Goal: Information Seeking & Learning: Find specific fact

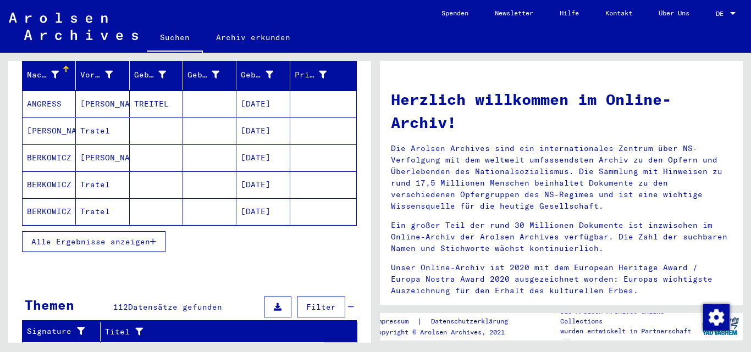
scroll to position [132, 0]
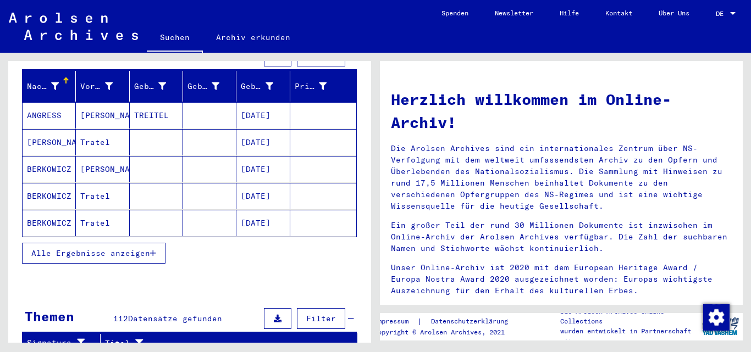
click at [97, 243] on button "Alle Ergebnisse anzeigen" at bounding box center [93, 253] width 143 height 21
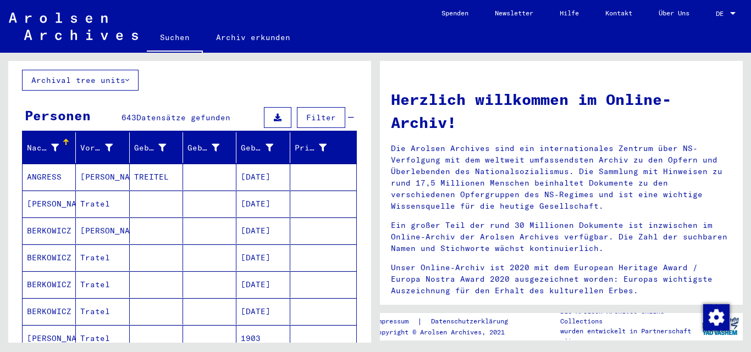
scroll to position [0, 0]
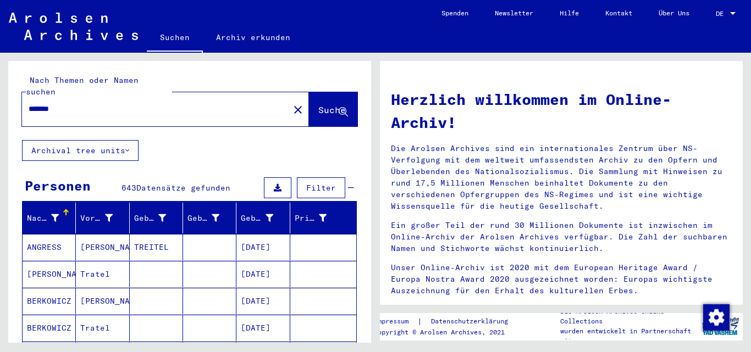
click at [121, 97] on div "*******" at bounding box center [149, 109] width 254 height 25
click at [123, 103] on input "*******" at bounding box center [152, 109] width 247 height 12
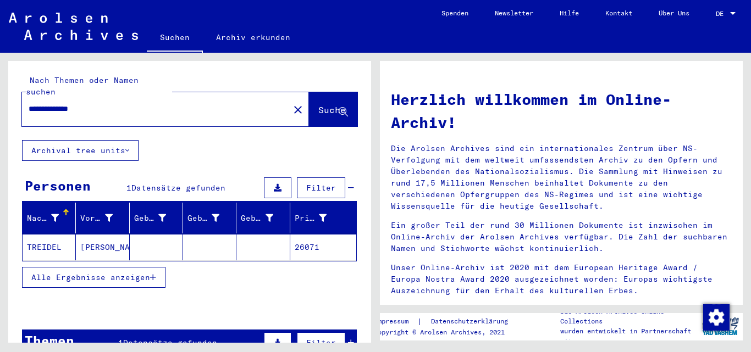
click at [138, 243] on mat-cell at bounding box center [156, 247] width 53 height 26
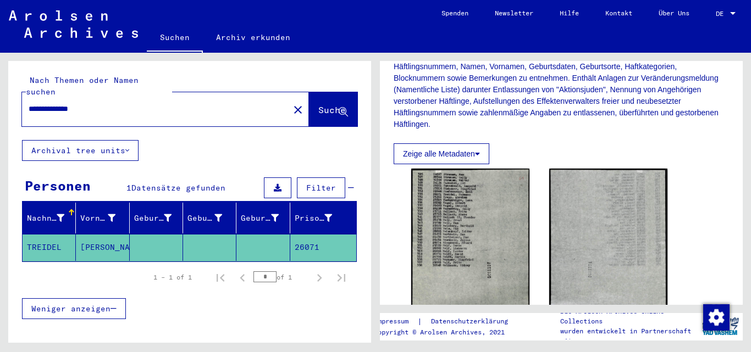
scroll to position [129, 0]
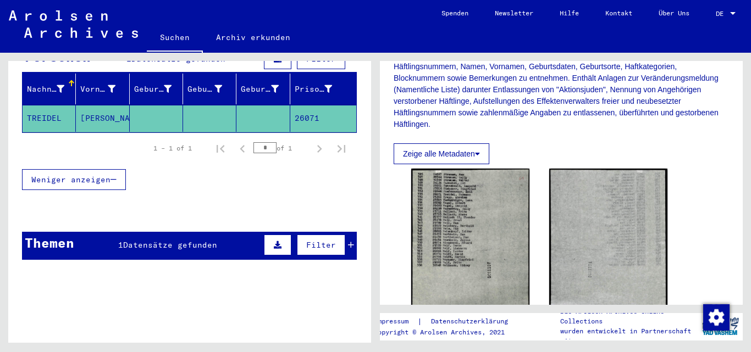
click at [175, 240] on span "Datensätze gefunden" at bounding box center [170, 245] width 94 height 10
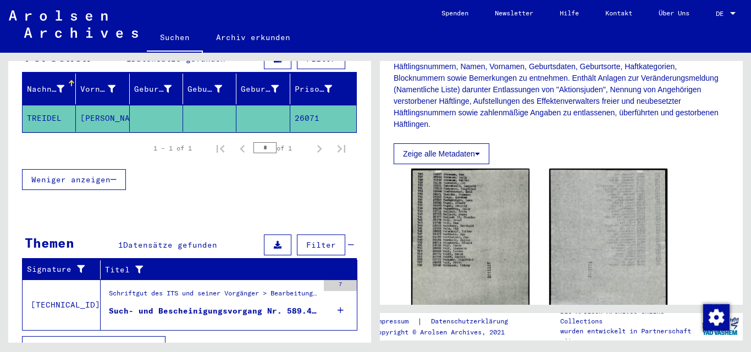
click at [225, 293] on figure "Schriftgut des ITS und seiner Vorgänger > Bearbeitung von Anfragen > Fallbezoge…" at bounding box center [213, 297] width 209 height 16
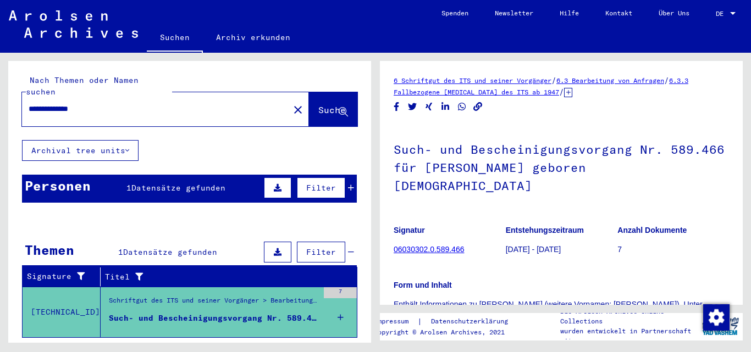
drag, startPoint x: 65, startPoint y: 97, endPoint x: 139, endPoint y: 97, distance: 73.7
click at [139, 103] on input "**********" at bounding box center [156, 109] width 254 height 12
type input "**********"
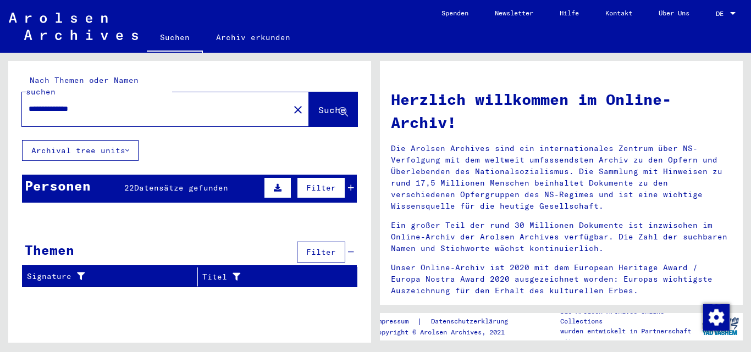
click at [135, 183] on span "Datensätze gefunden" at bounding box center [181, 188] width 94 height 10
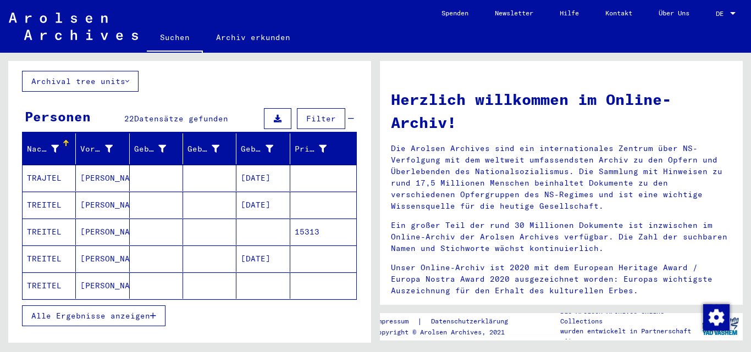
scroll to position [72, 0]
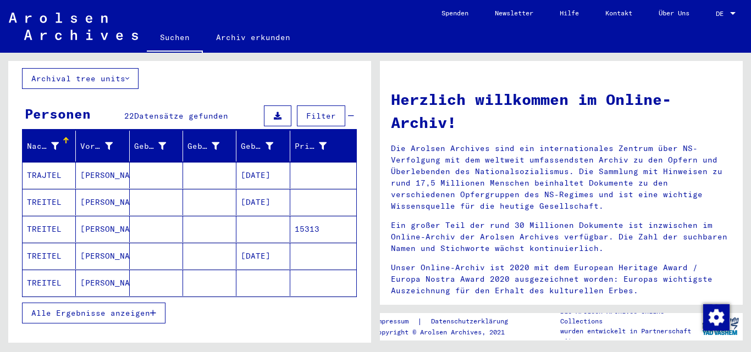
click at [115, 308] on span "Alle Ergebnisse anzeigen" at bounding box center [90, 313] width 119 height 10
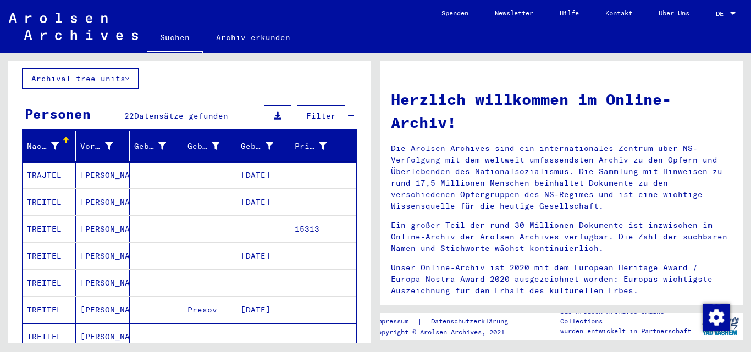
click at [145, 275] on mat-cell at bounding box center [156, 283] width 53 height 26
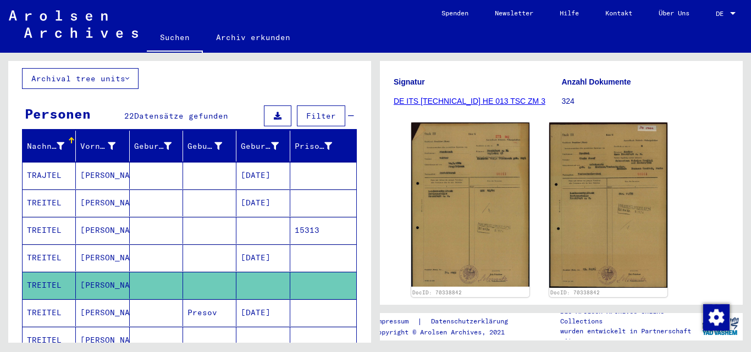
scroll to position [164, 0]
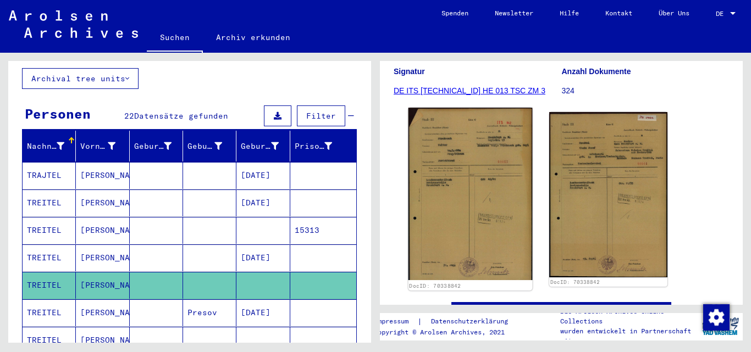
click at [458, 192] on img at bounding box center [470, 194] width 124 height 173
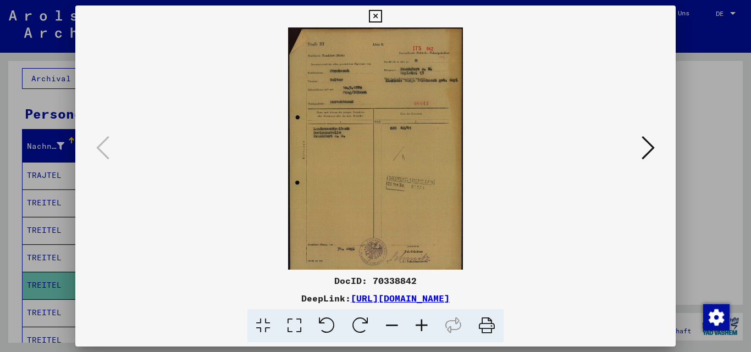
click at [417, 320] on icon at bounding box center [422, 326] width 30 height 34
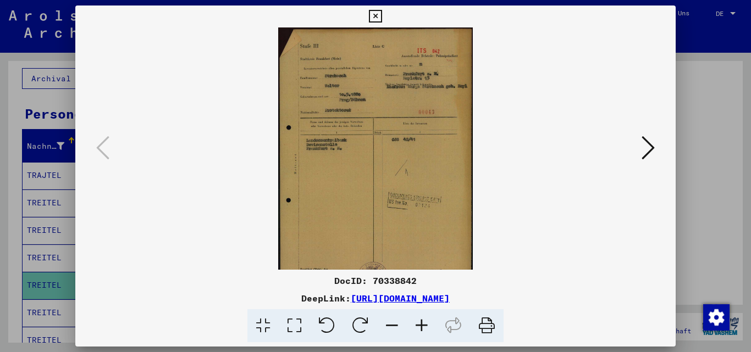
click at [417, 320] on icon at bounding box center [422, 326] width 30 height 34
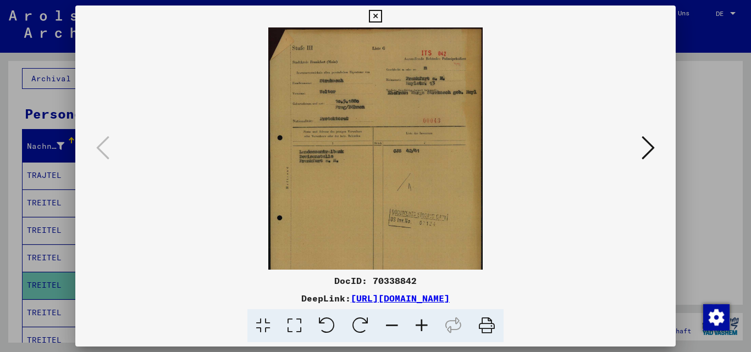
click at [417, 320] on icon at bounding box center [422, 326] width 30 height 34
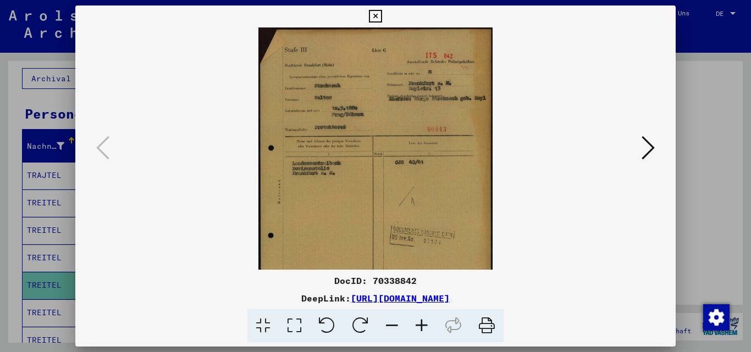
click at [417, 320] on icon at bounding box center [422, 326] width 30 height 34
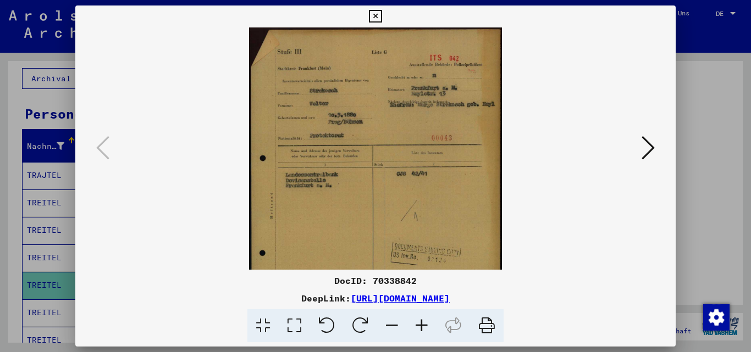
click at [417, 320] on icon at bounding box center [422, 326] width 30 height 34
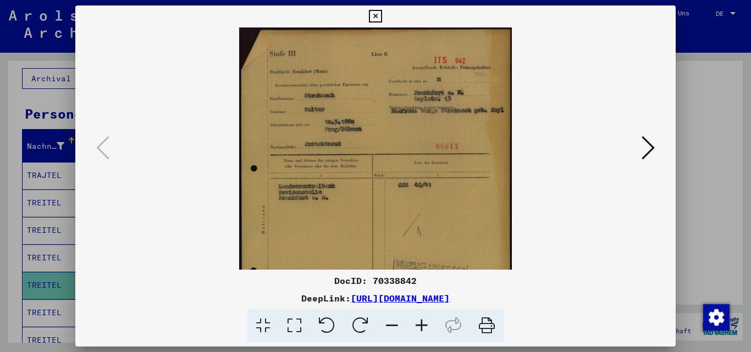
click at [373, 15] on icon at bounding box center [375, 16] width 13 height 13
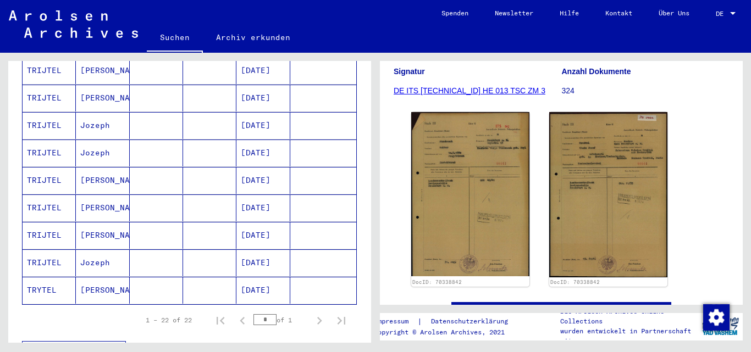
scroll to position [562, 0]
